Goal: Task Accomplishment & Management: Manage account settings

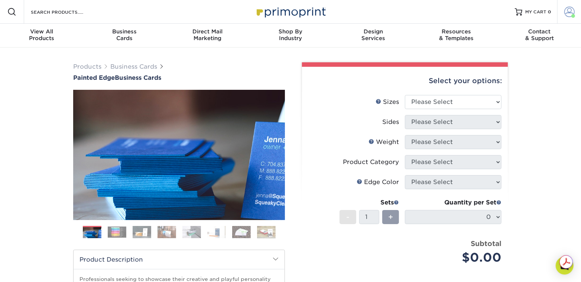
click at [568, 13] on span at bounding box center [570, 12] width 10 height 10
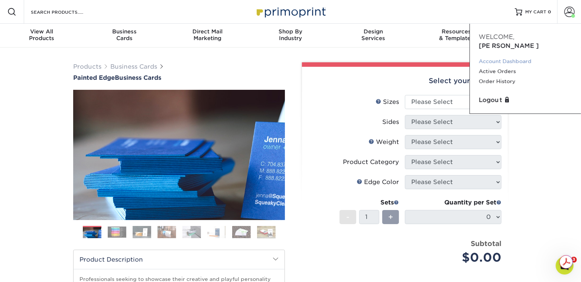
click at [496, 56] on link "Account Dashboard" at bounding box center [525, 61] width 93 height 10
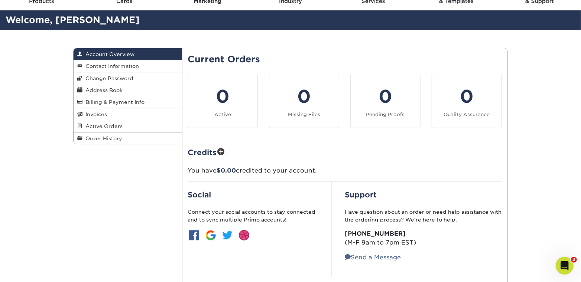
scroll to position [30, 0]
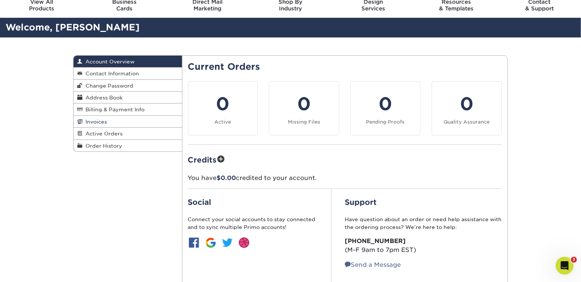
click at [98, 121] on span "Invoices" at bounding box center [95, 122] width 25 height 6
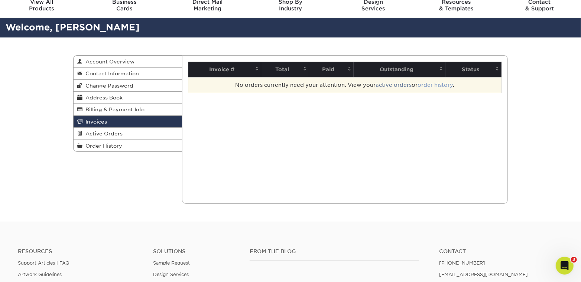
click at [430, 85] on link "order history" at bounding box center [435, 85] width 35 height 6
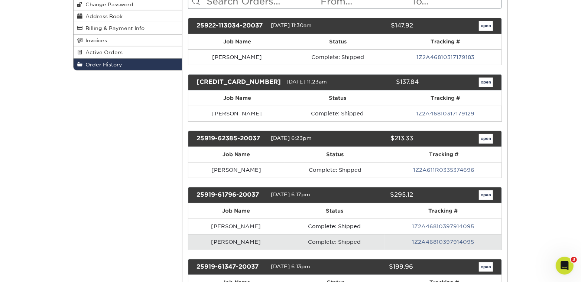
scroll to position [119, 0]
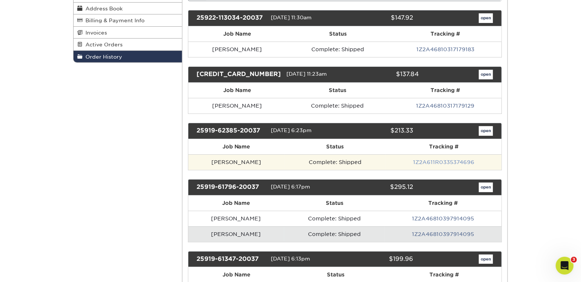
click at [442, 159] on link "1Z2A611R0335374696" at bounding box center [443, 162] width 61 height 6
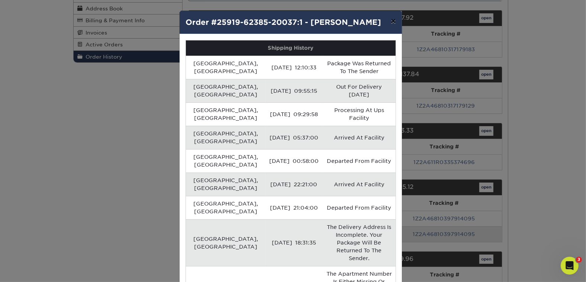
click at [391, 20] on button "×" at bounding box center [393, 21] width 17 height 21
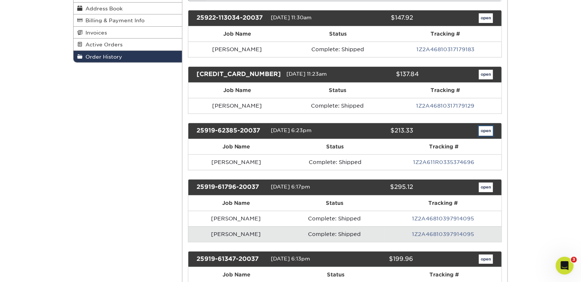
click at [485, 129] on link "open" at bounding box center [486, 131] width 14 height 10
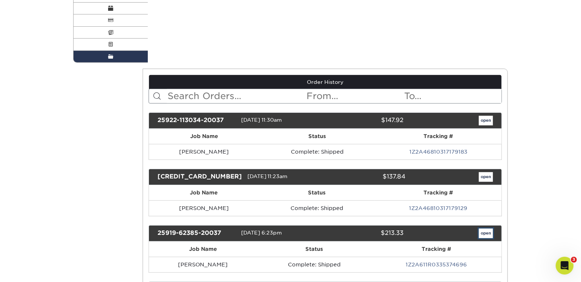
scroll to position [0, 0]
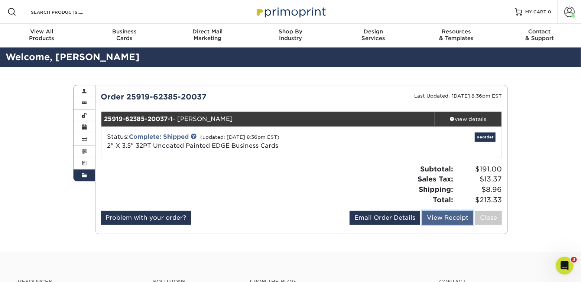
click at [453, 217] on link "View Receipt" at bounding box center [447, 218] width 51 height 14
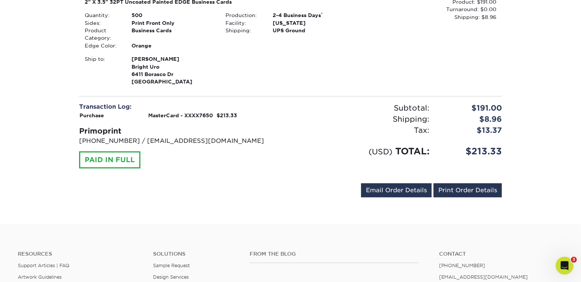
scroll to position [149, 0]
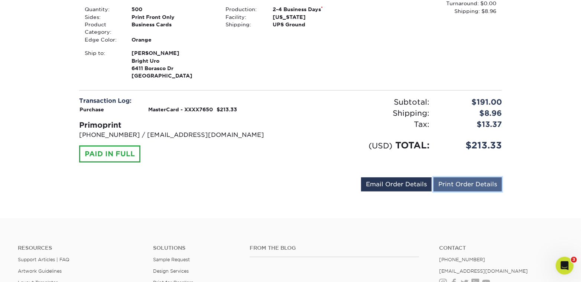
click at [466, 185] on link "Print Order Details" at bounding box center [468, 185] width 68 height 14
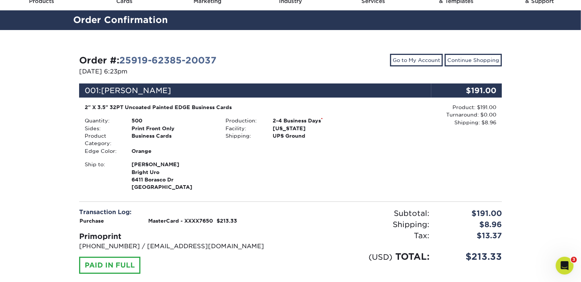
scroll to position [30, 0]
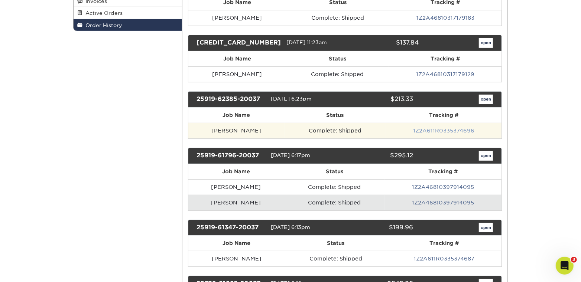
scroll to position [178, 0]
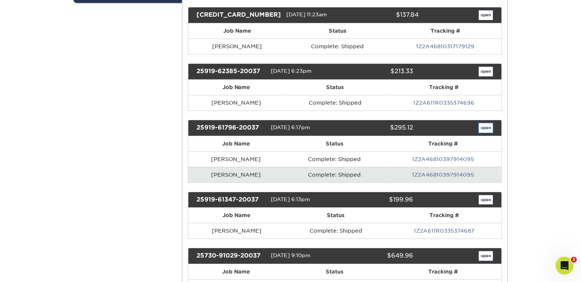
click at [488, 126] on link "open" at bounding box center [486, 128] width 14 height 10
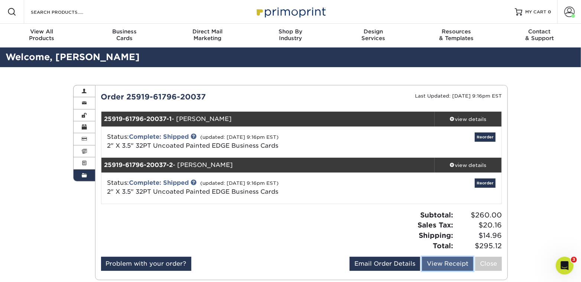
click at [448, 262] on link "View Receipt" at bounding box center [447, 264] width 51 height 14
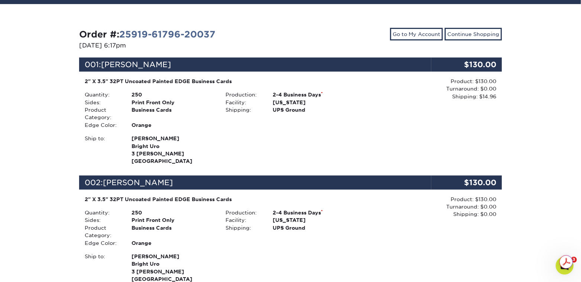
scroll to position [59, 0]
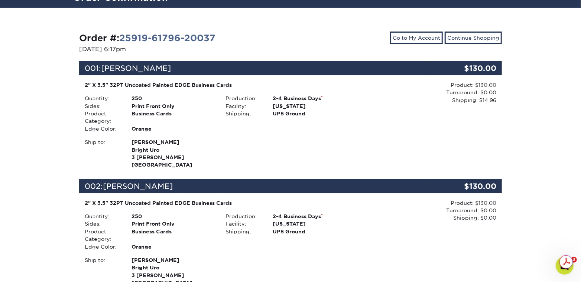
drag, startPoint x: 187, startPoint y: 67, endPoint x: 105, endPoint y: 69, distance: 81.8
click at [105, 69] on div "001: [PERSON_NAME]" at bounding box center [255, 68] width 352 height 14
copy span "[PERSON_NAME]"
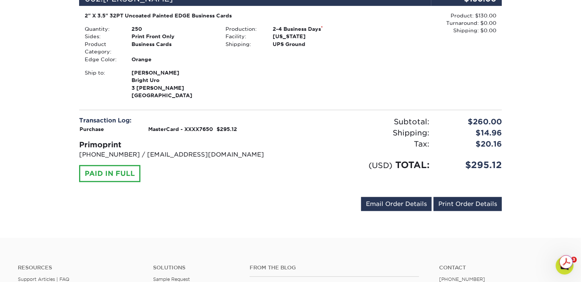
scroll to position [268, 0]
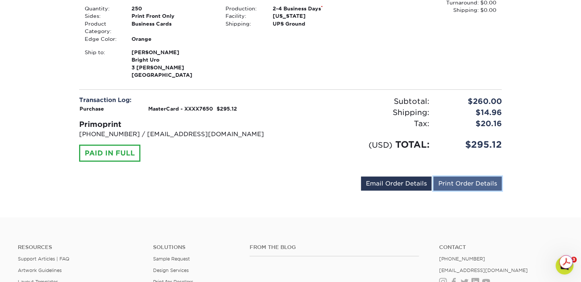
click at [475, 186] on link "Print Order Details" at bounding box center [468, 184] width 68 height 14
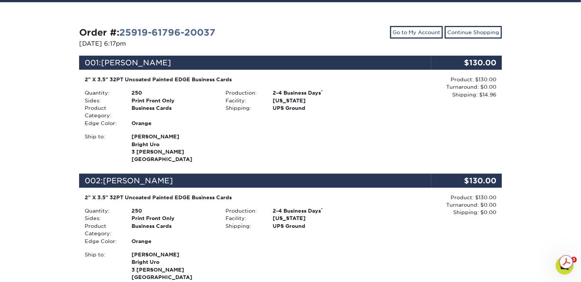
scroll to position [59, 0]
